Goal: Task Accomplishment & Management: Use online tool/utility

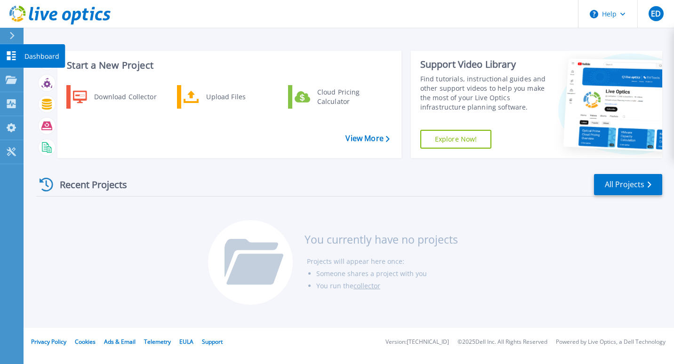
click at [11, 55] on icon at bounding box center [11, 55] width 11 height 9
click at [33, 80] on p "Projects" at bounding box center [36, 80] width 25 height 24
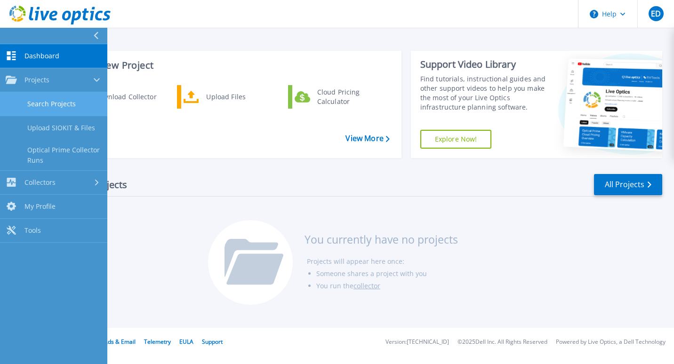
click at [71, 113] on link "Search Projects" at bounding box center [53, 104] width 107 height 24
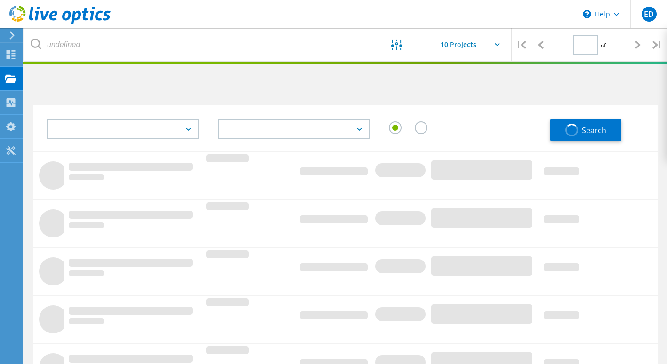
type input "1"
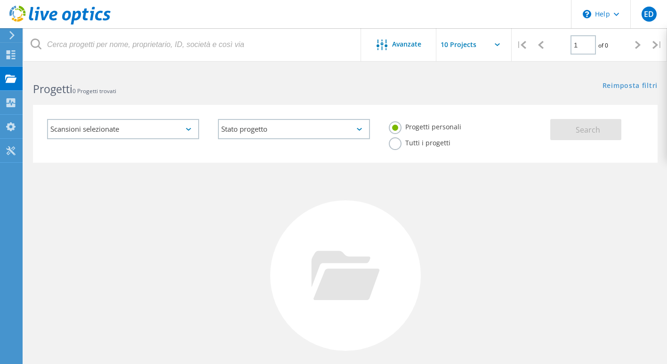
scroll to position [0, 0]
click at [189, 131] on div "Scansioni selezionate" at bounding box center [123, 129] width 152 height 20
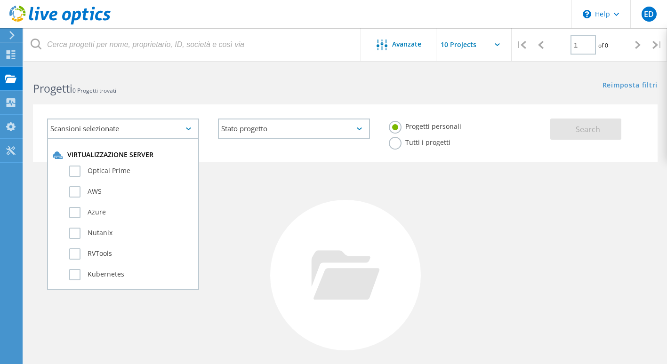
click at [189, 131] on div "Scansioni selezionate" at bounding box center [123, 129] width 152 height 20
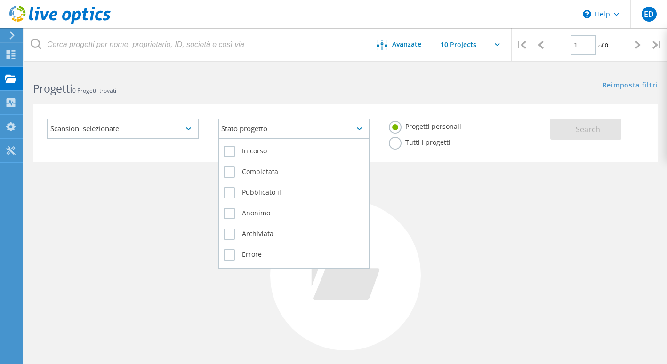
click at [245, 137] on div "Stato progetto" at bounding box center [294, 129] width 152 height 20
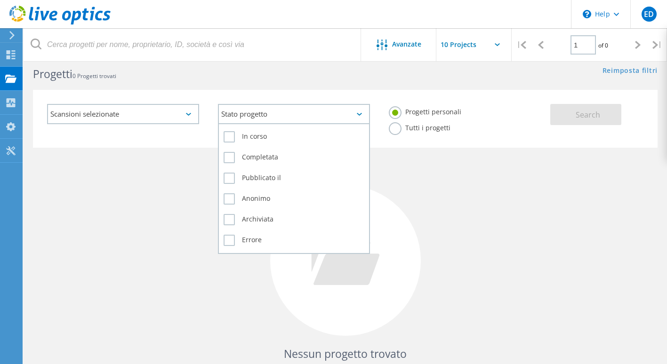
scroll to position [14, 0]
drag, startPoint x: 223, startPoint y: 242, endPoint x: 228, endPoint y: 242, distance: 5.3
click at [228, 242] on div "In corso Completata Pubblicato il Anonimo Archiviata Errore" at bounding box center [294, 190] width 152 height 131
click at [228, 242] on label "Errore" at bounding box center [294, 241] width 141 height 11
click at [0, 0] on input "Errore" at bounding box center [0, 0] width 0 height 0
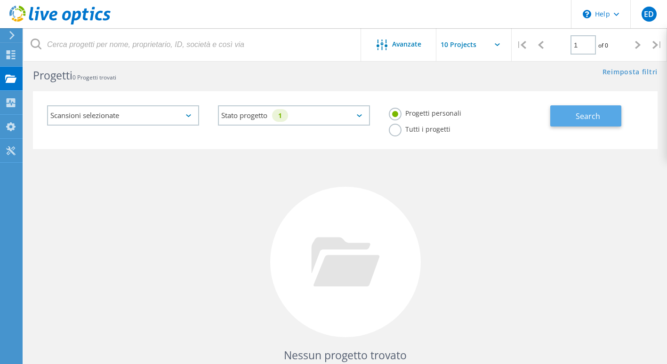
click at [586, 113] on span "Search" at bounding box center [588, 116] width 24 height 10
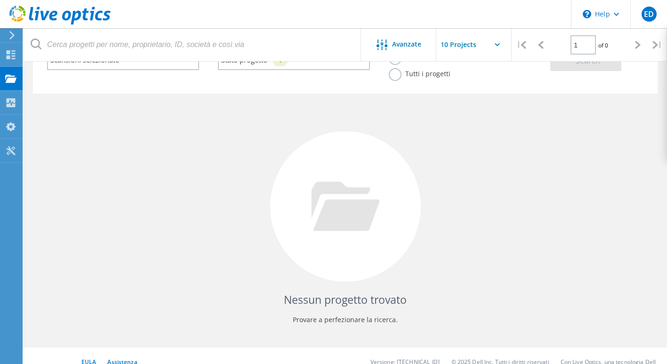
scroll to position [0, 0]
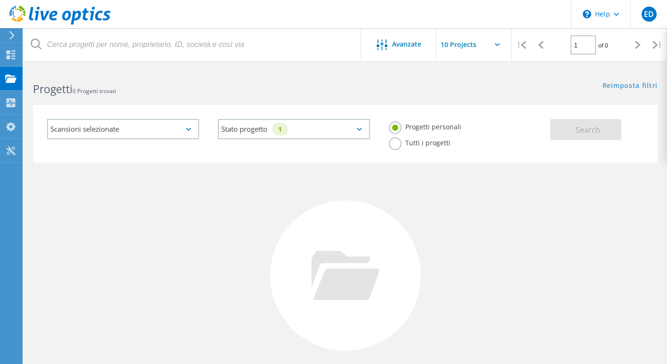
click at [451, 137] on label "Tutti i progetti" at bounding box center [420, 141] width 62 height 9
click at [0, 0] on input "Tutti i progetti" at bounding box center [0, 0] width 0 height 0
click at [573, 123] on button "Search" at bounding box center [585, 129] width 71 height 21
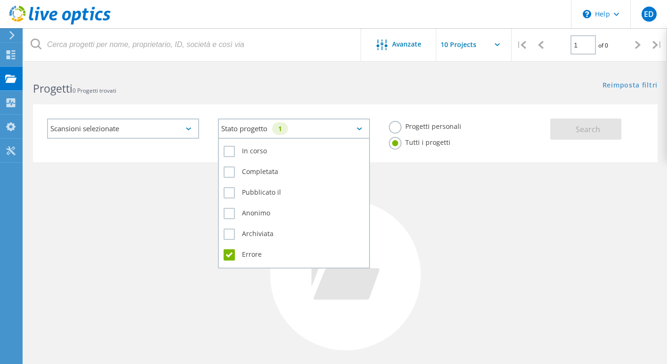
click at [316, 129] on div "Stato progetto 1" at bounding box center [294, 129] width 152 height 20
click at [229, 253] on label "Errore" at bounding box center [294, 255] width 141 height 11
click at [0, 0] on input "Errore" at bounding box center [0, 0] width 0 height 0
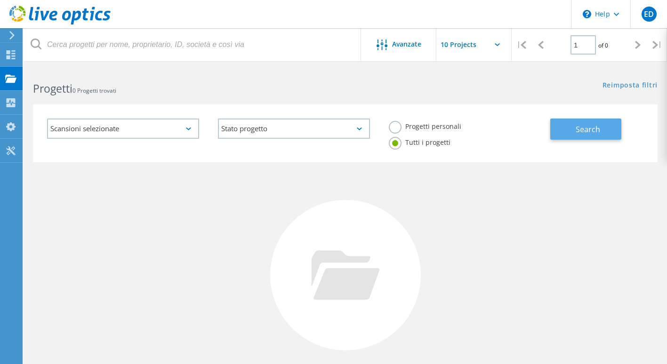
click at [601, 124] on button "Search" at bounding box center [585, 129] width 71 height 21
click at [176, 129] on div "Scansioni selezionate" at bounding box center [123, 129] width 152 height 20
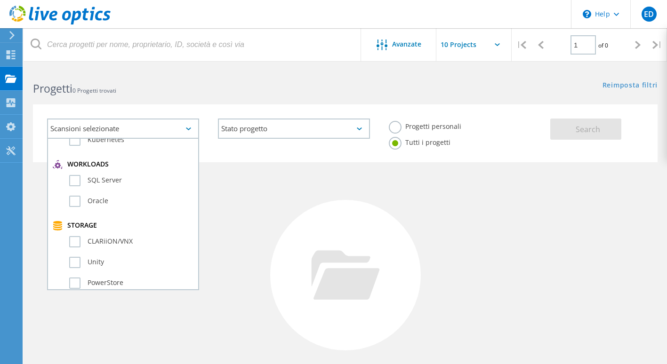
scroll to position [3, 0]
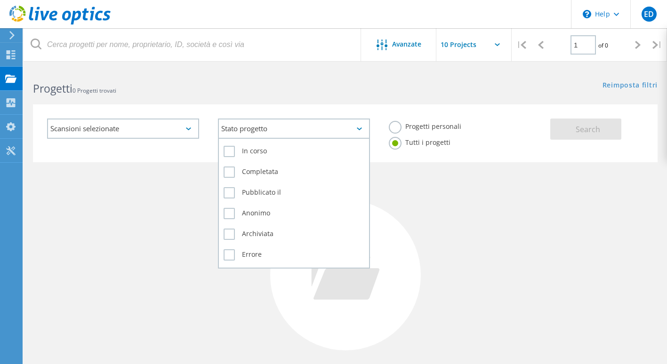
click at [351, 130] on div "Stato progetto" at bounding box center [294, 129] width 152 height 20
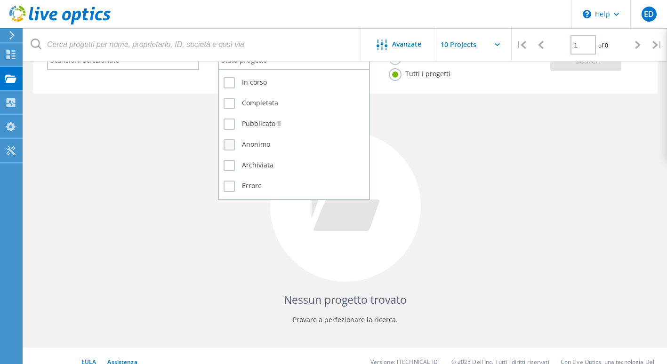
scroll to position [0, 0]
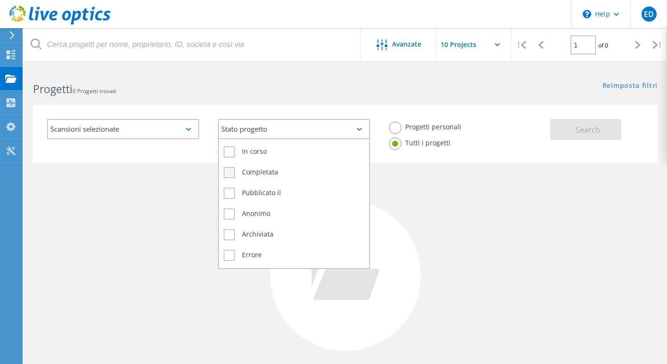
click at [229, 171] on label "Completata" at bounding box center [294, 172] width 141 height 11
click at [0, 0] on input "Completata" at bounding box center [0, 0] width 0 height 0
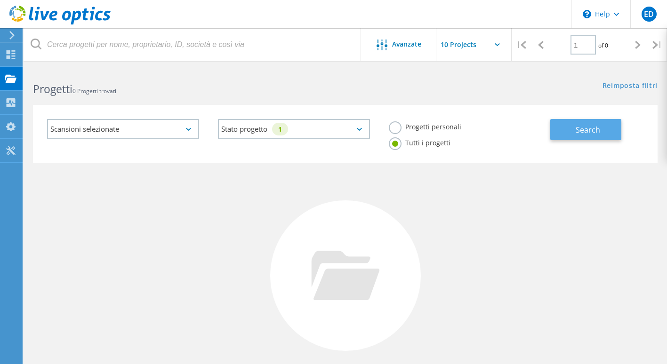
click at [570, 121] on button "Search" at bounding box center [585, 129] width 71 height 21
click at [497, 45] on icon at bounding box center [497, 44] width 5 height 3
click at [498, 45] on icon at bounding box center [497, 44] width 5 height 3
click at [464, 42] on input "text" at bounding box center [483, 44] width 94 height 33
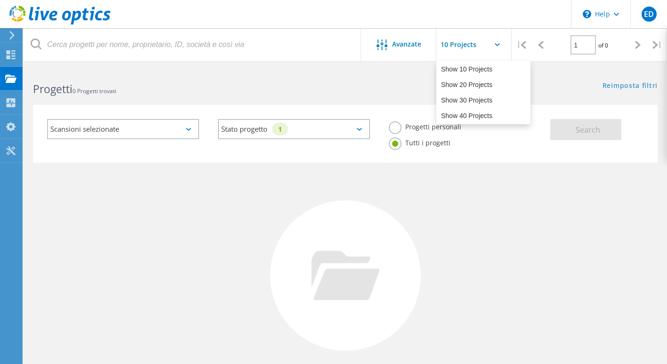
click at [464, 42] on input "text" at bounding box center [483, 44] width 94 height 33
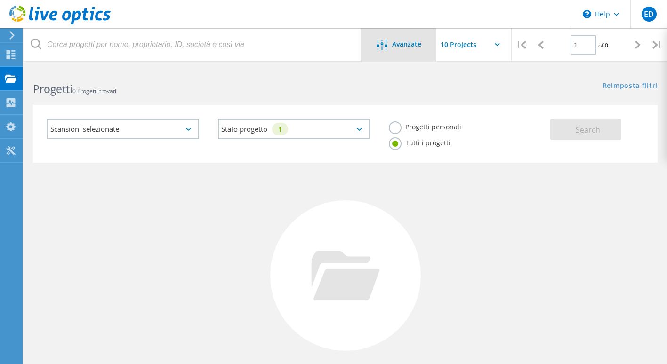
click at [412, 47] on span "Avanzate" at bounding box center [406, 44] width 29 height 7
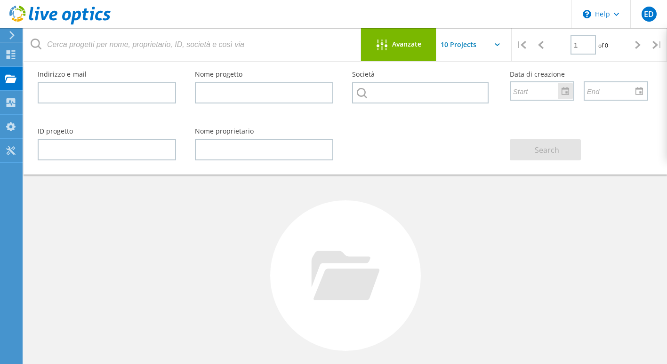
click at [519, 97] on input "text" at bounding box center [539, 91] width 56 height 18
click at [531, 94] on input "text" at bounding box center [539, 91] width 56 height 18
click at [568, 93] on div at bounding box center [565, 91] width 15 height 16
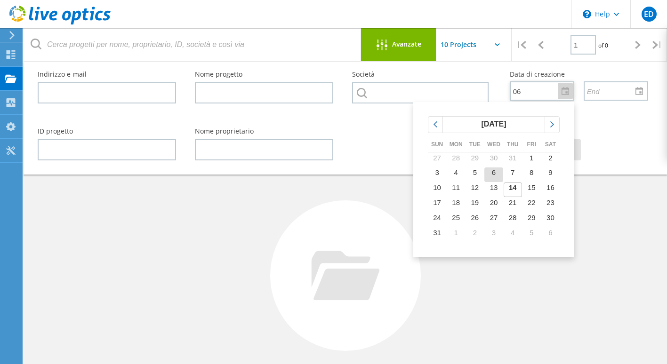
click at [496, 174] on td "6" at bounding box center [494, 175] width 19 height 15
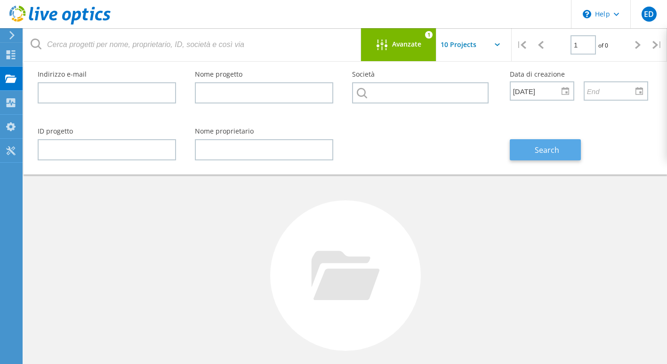
type input "8/6/2025"
click at [549, 153] on span "Search" at bounding box center [547, 150] width 24 height 10
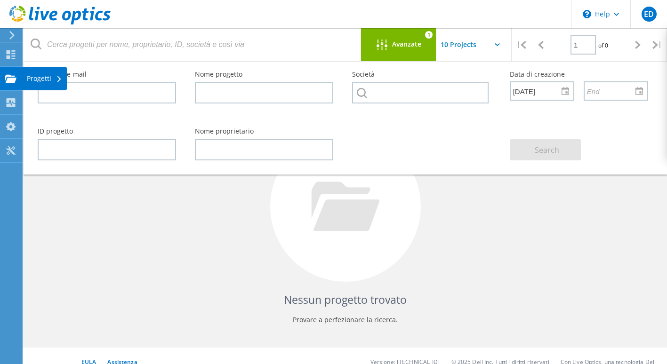
click at [43, 81] on div "Progetti" at bounding box center [44, 78] width 35 height 7
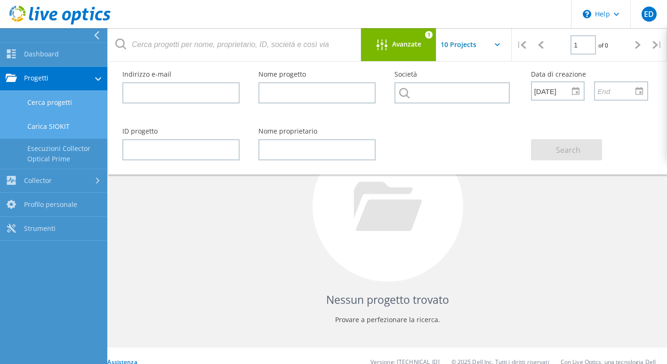
click at [68, 130] on link "Carica SIOKIT" at bounding box center [53, 127] width 107 height 24
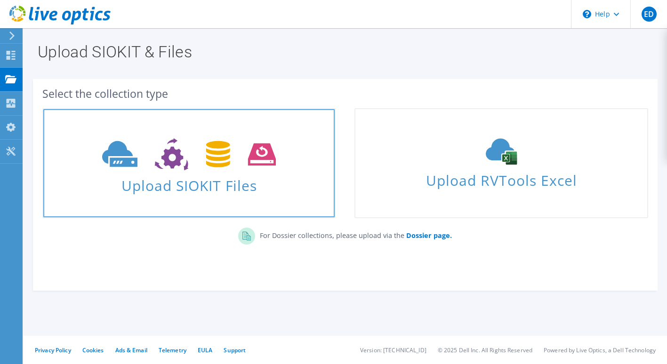
click at [241, 167] on icon at bounding box center [189, 154] width 174 height 32
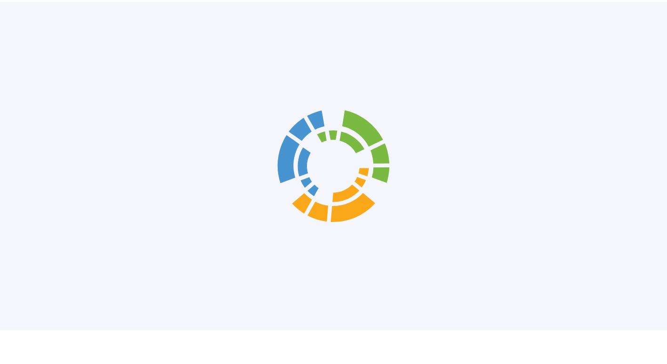
scroll to position [11, 0]
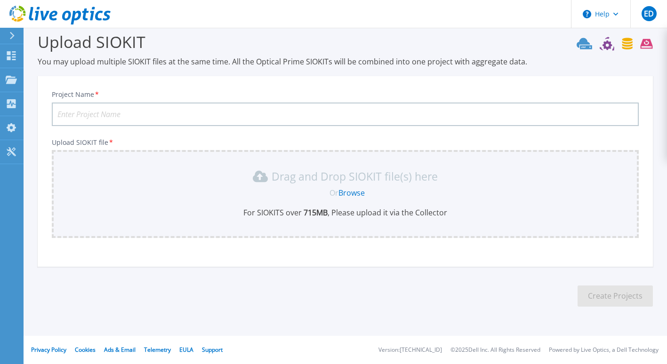
click at [357, 192] on link "Browse" at bounding box center [352, 193] width 26 height 10
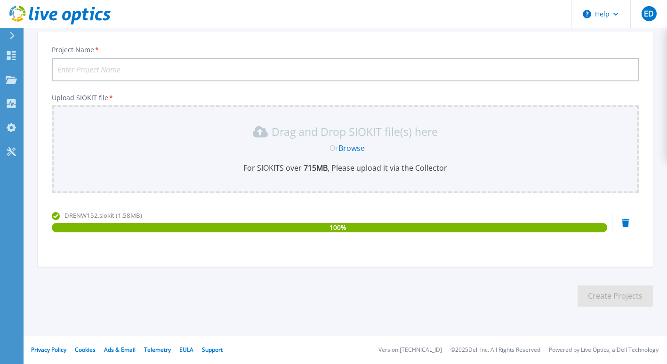
click at [122, 74] on input "Project Name *" at bounding box center [345, 70] width 587 height 24
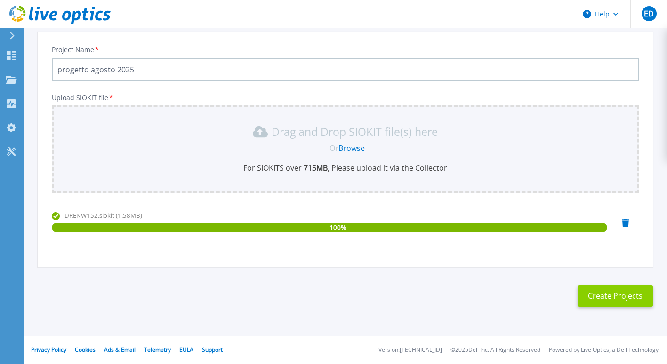
type input "progetto agosto 2025"
click at [598, 301] on button "Create Projects" at bounding box center [615, 296] width 75 height 21
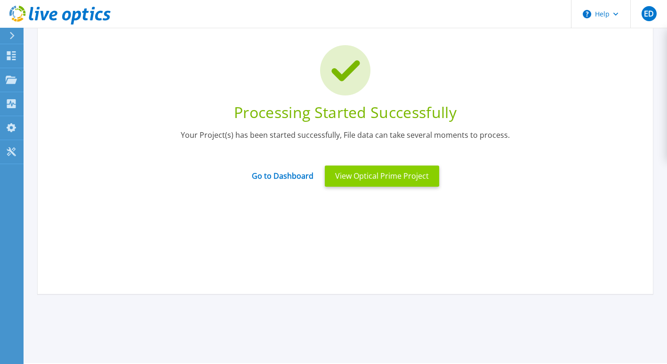
click at [392, 184] on button "View Optical Prime Project" at bounding box center [382, 176] width 114 height 21
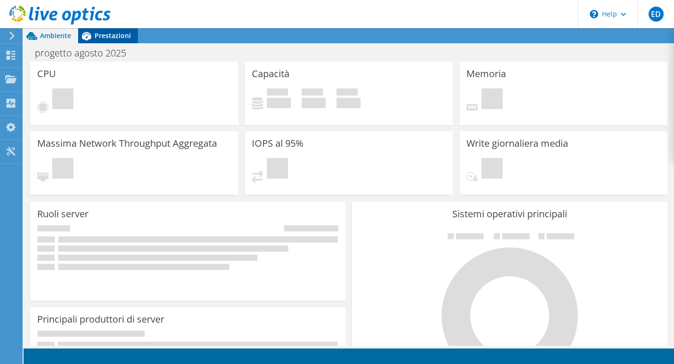
click at [123, 31] on span "Prestazioni" at bounding box center [113, 35] width 36 height 9
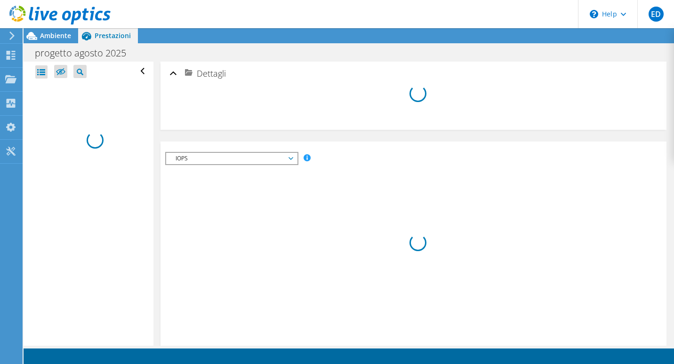
click at [313, 215] on div "IOPS Velocità massima del disco Dimensioni IO Latenza Profondità coda Percentua…" at bounding box center [413, 323] width 497 height 343
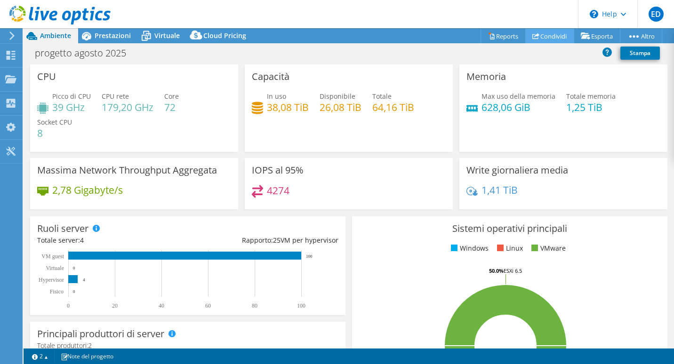
click at [553, 31] on link "Condividi" at bounding box center [549, 36] width 49 height 15
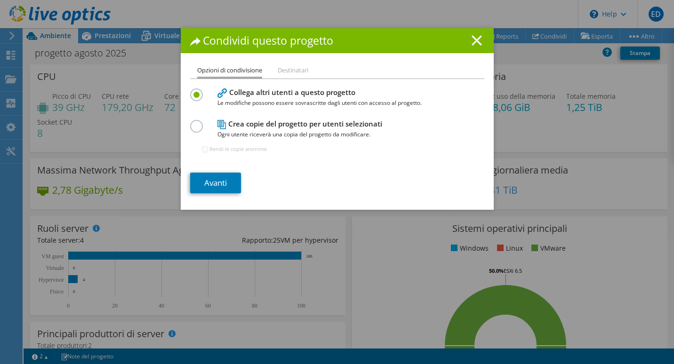
click at [472, 41] on icon at bounding box center [477, 40] width 10 height 10
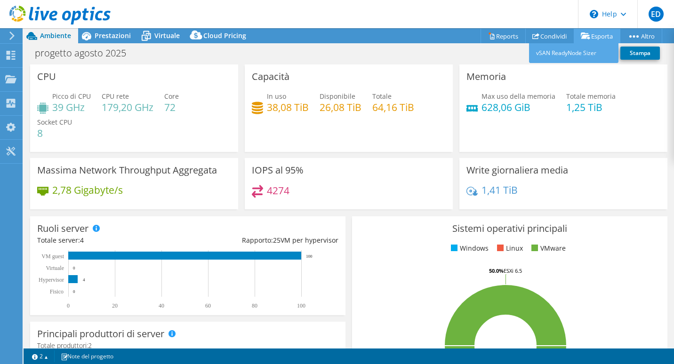
click at [601, 32] on link "Esporta" at bounding box center [597, 36] width 47 height 15
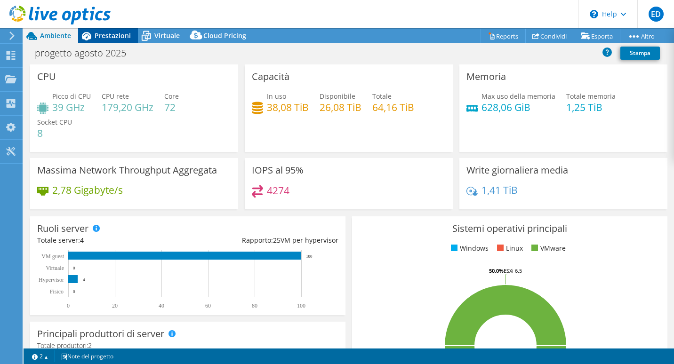
click at [107, 39] on span "Prestazioni" at bounding box center [113, 35] width 36 height 9
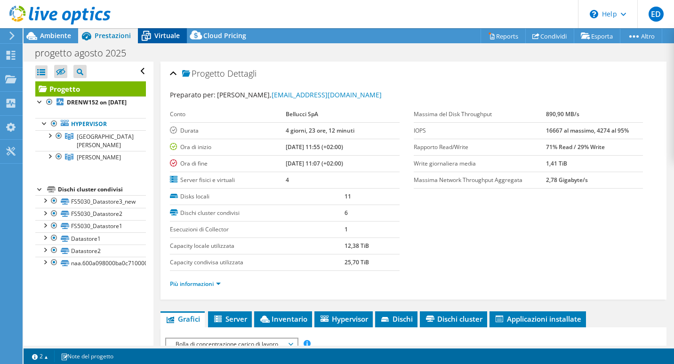
click at [166, 36] on span "Virtuale" at bounding box center [166, 35] width 25 height 9
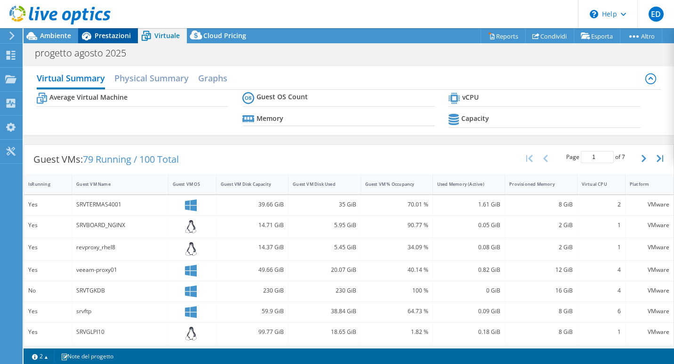
click at [113, 36] on span "Prestazioni" at bounding box center [113, 35] width 36 height 9
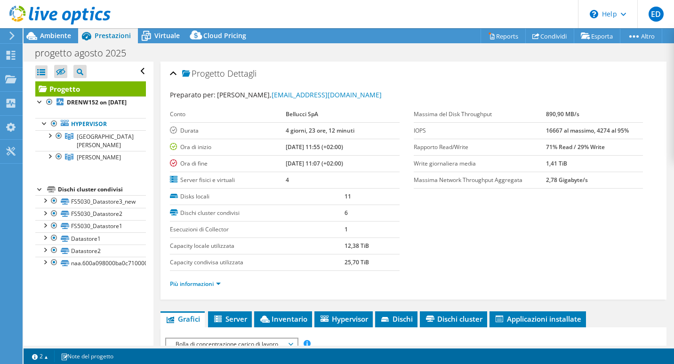
click at [58, 31] on div at bounding box center [55, 16] width 111 height 32
click at [57, 34] on span "Ambiente" at bounding box center [55, 35] width 31 height 9
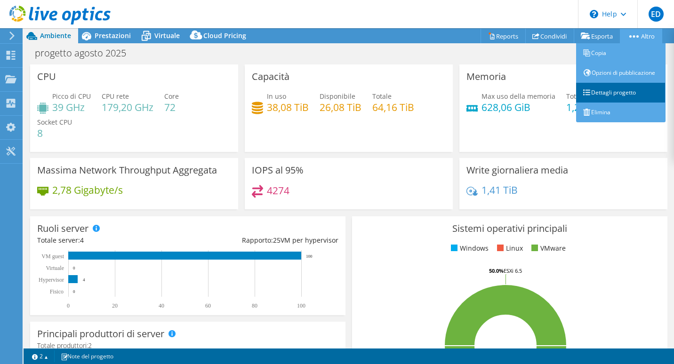
click at [637, 84] on link "Dettagli progetto" at bounding box center [620, 93] width 89 height 20
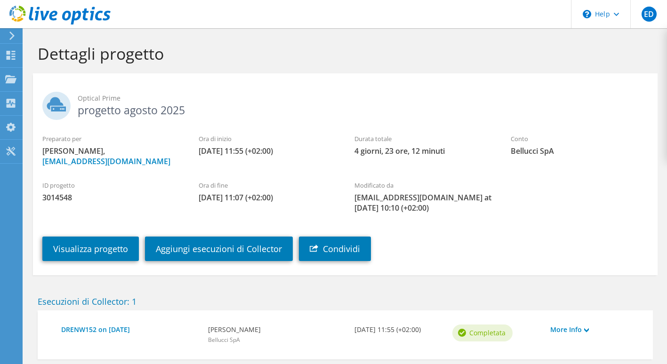
click at [9, 33] on icon at bounding box center [11, 36] width 7 height 8
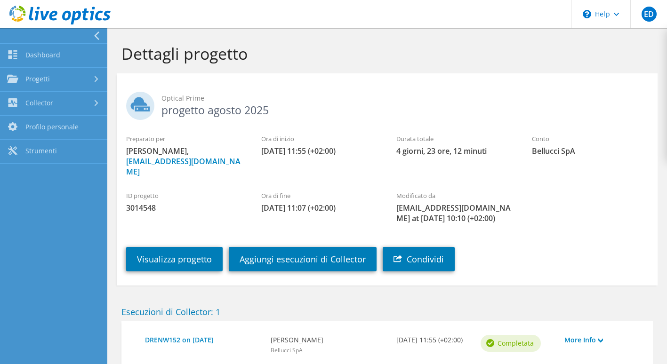
click at [94, 32] on icon at bounding box center [96, 36] width 7 height 8
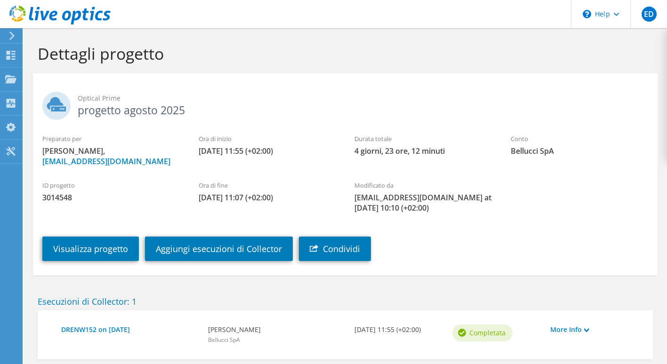
scroll to position [52, 0]
